Goal: Task Accomplishment & Management: Manage account settings

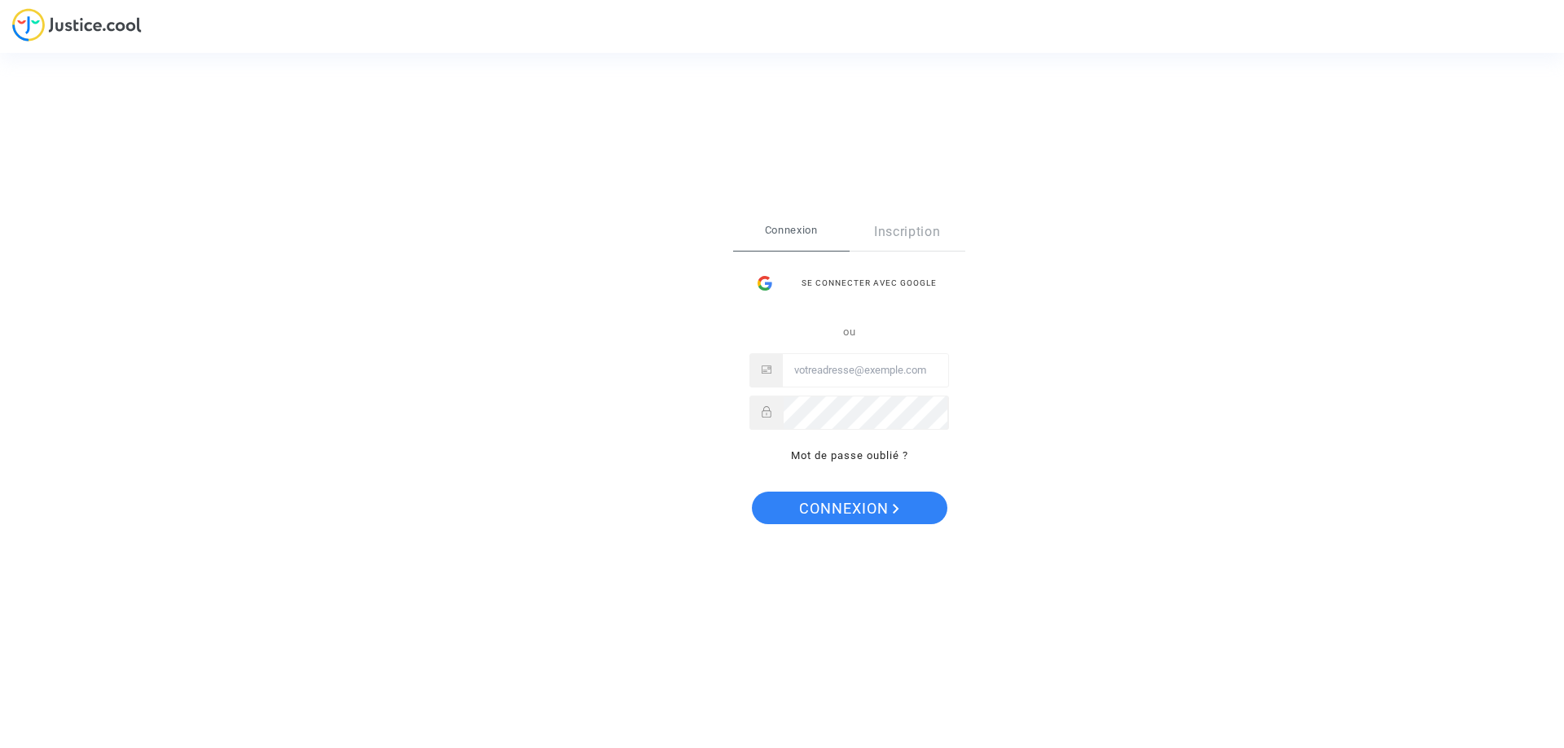
click at [830, 380] on input "Email" at bounding box center [865, 370] width 165 height 33
click at [867, 365] on input "imitxele" at bounding box center [865, 370] width 165 height 33
paste input "na@reclamapormi.com"
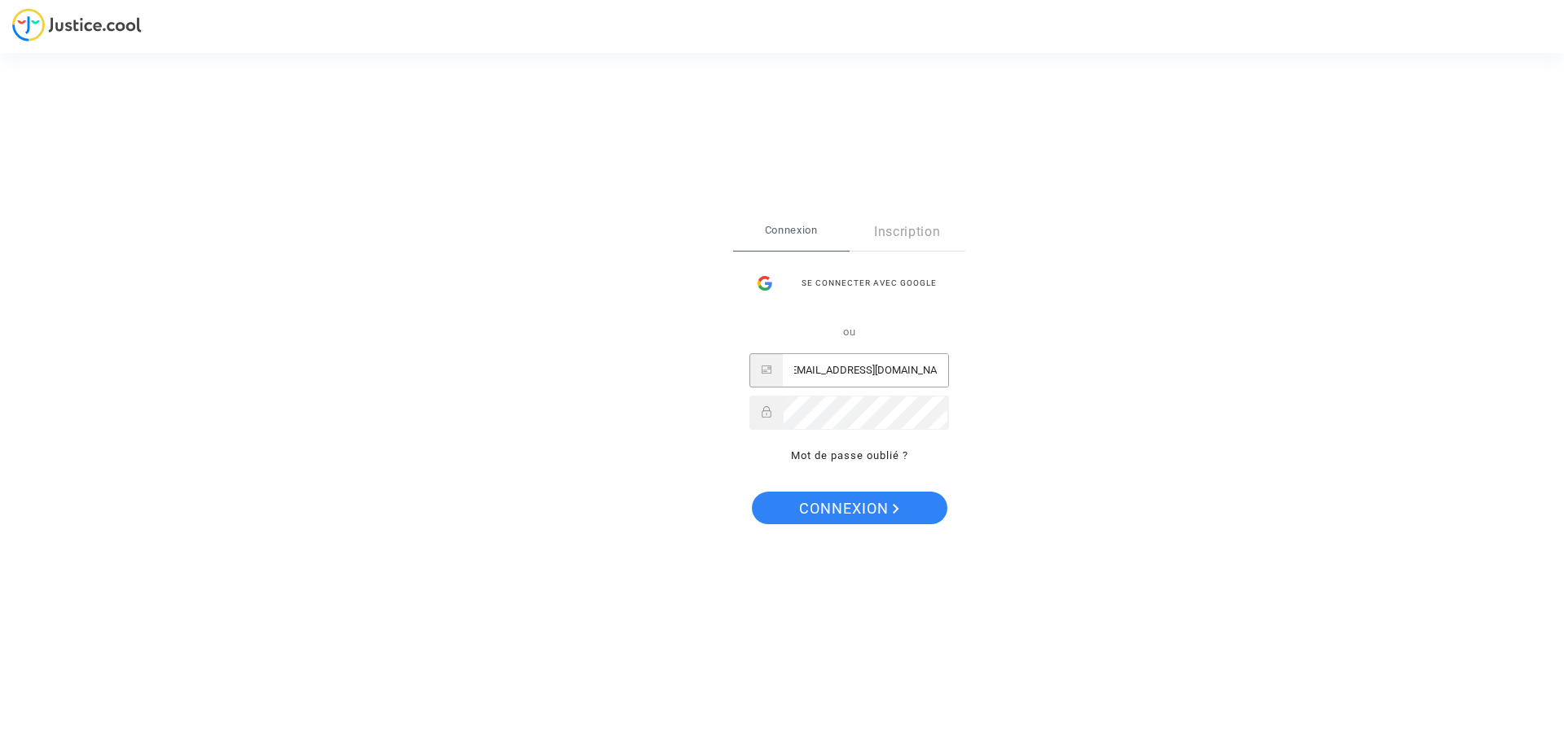
type input "imitxelena@reclamapormi.com"
click at [818, 493] on span "Connexion" at bounding box center [849, 509] width 100 height 34
